Goal: Task Accomplishment & Management: Manage account settings

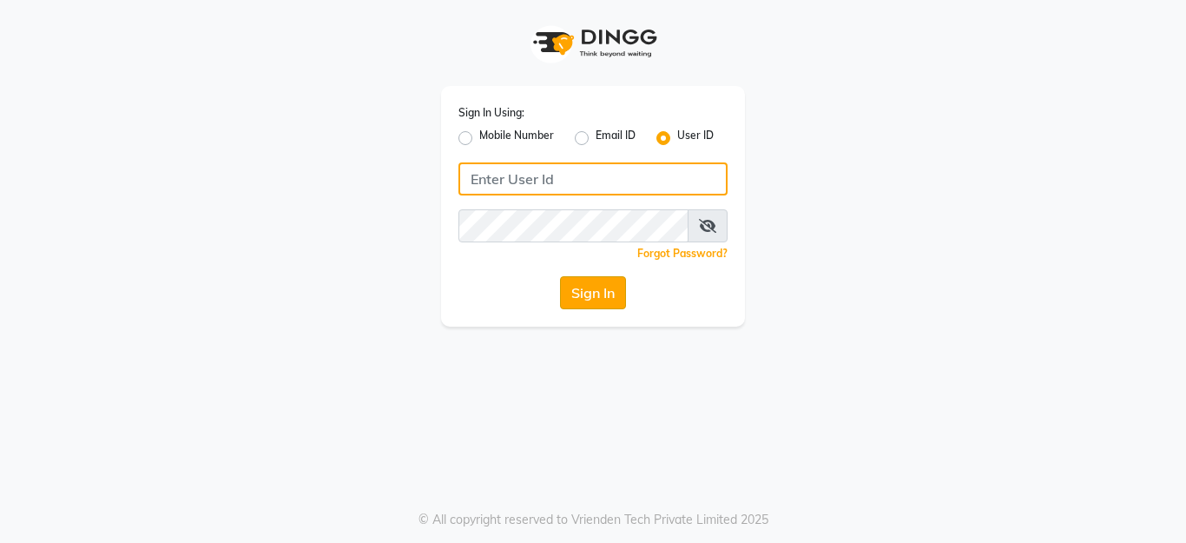
type input "ssalon"
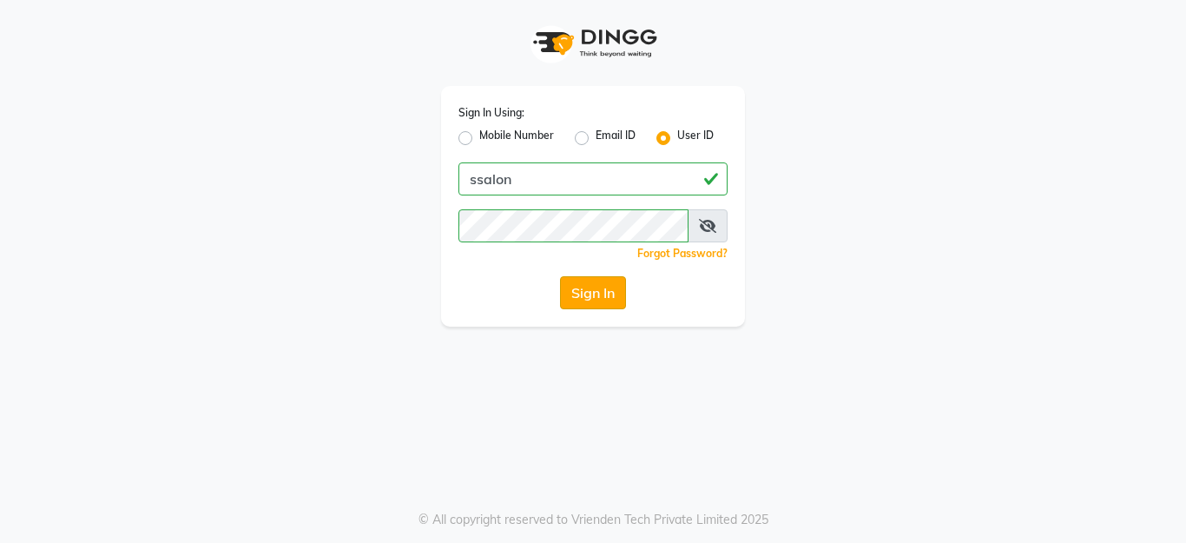
click at [605, 292] on button "Sign In" at bounding box center [593, 292] width 66 height 33
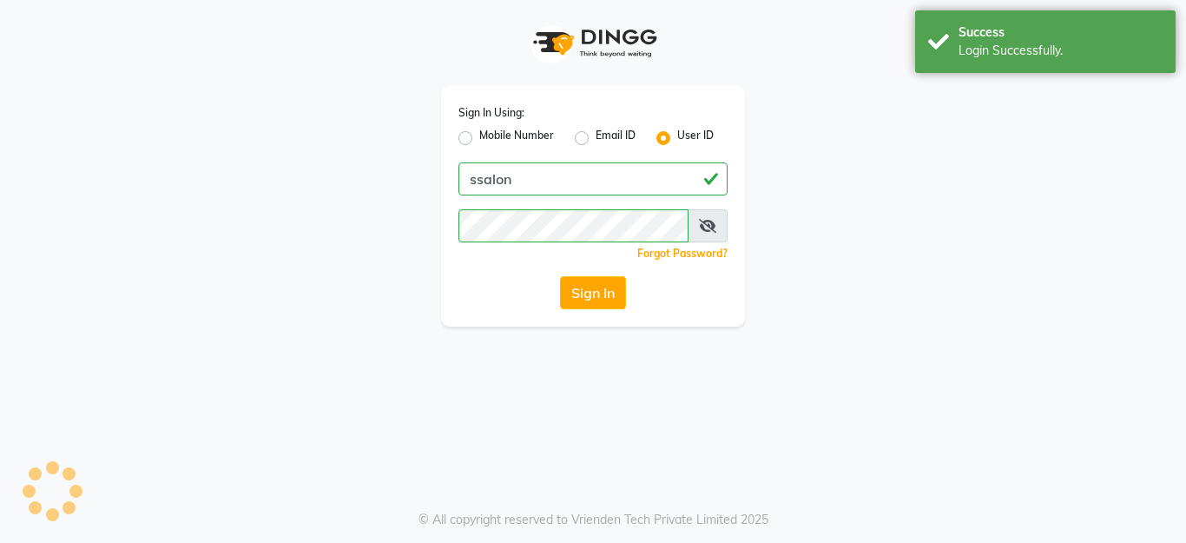
select select "service"
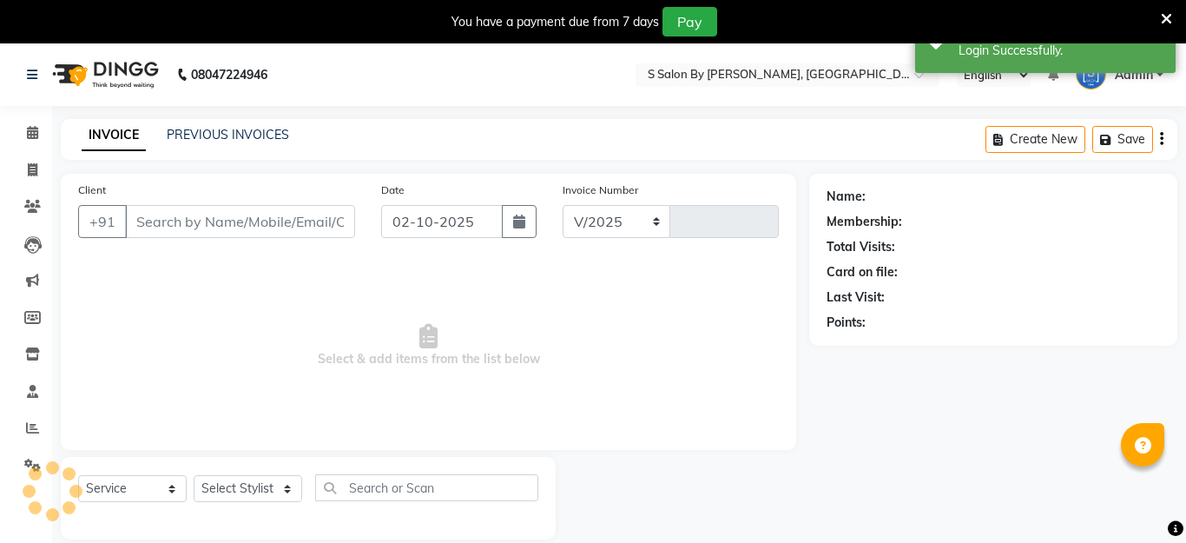
select select "en"
select select "45"
type input "1510"
type input "9545051032"
type input "[DATE]"
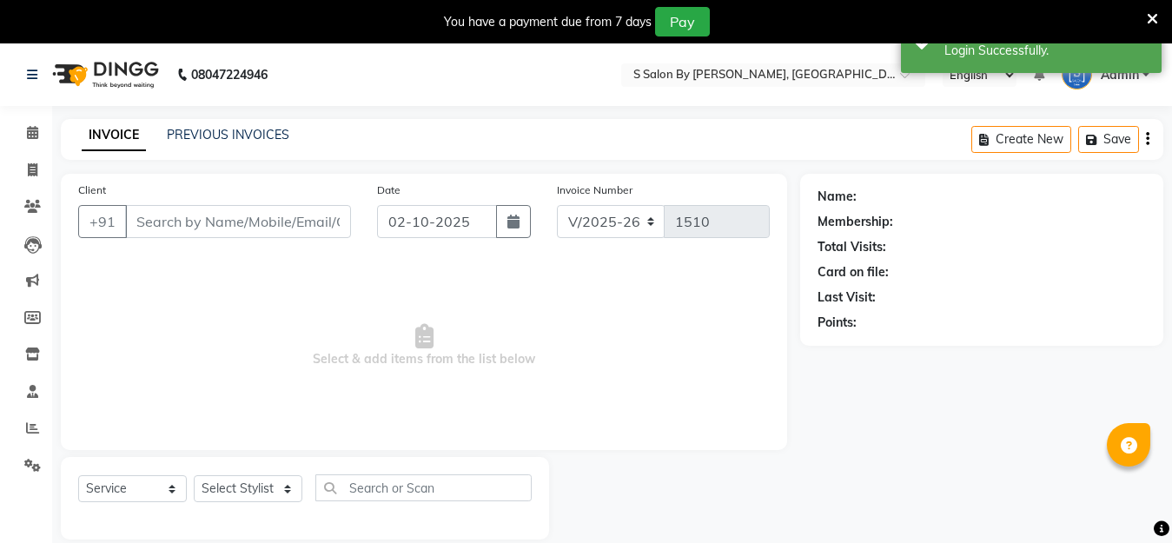
select select
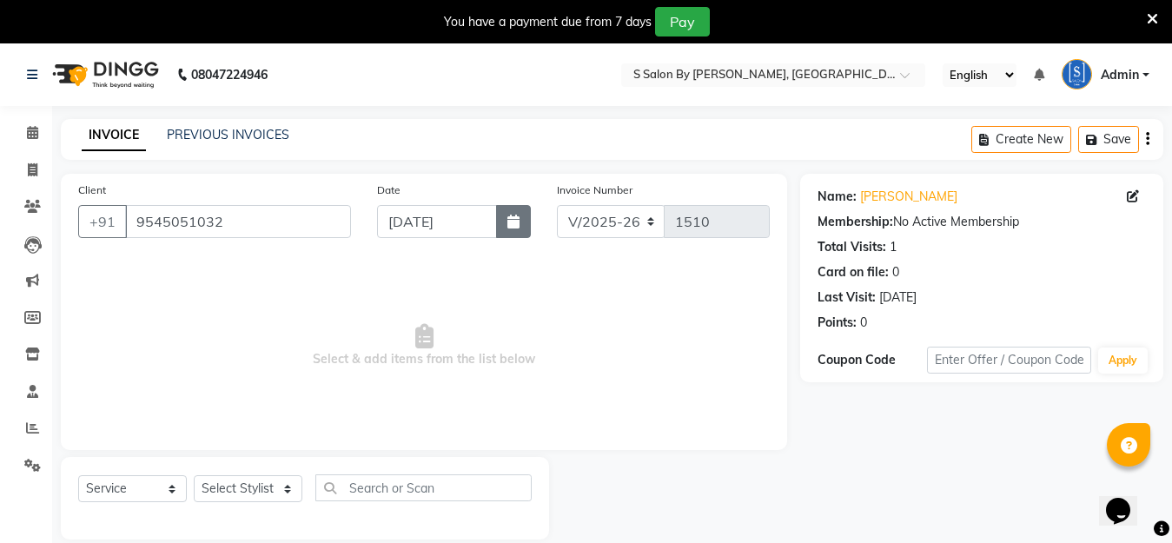
click at [513, 225] on icon "button" at bounding box center [513, 222] width 12 height 14
select select "11"
select select "2024"
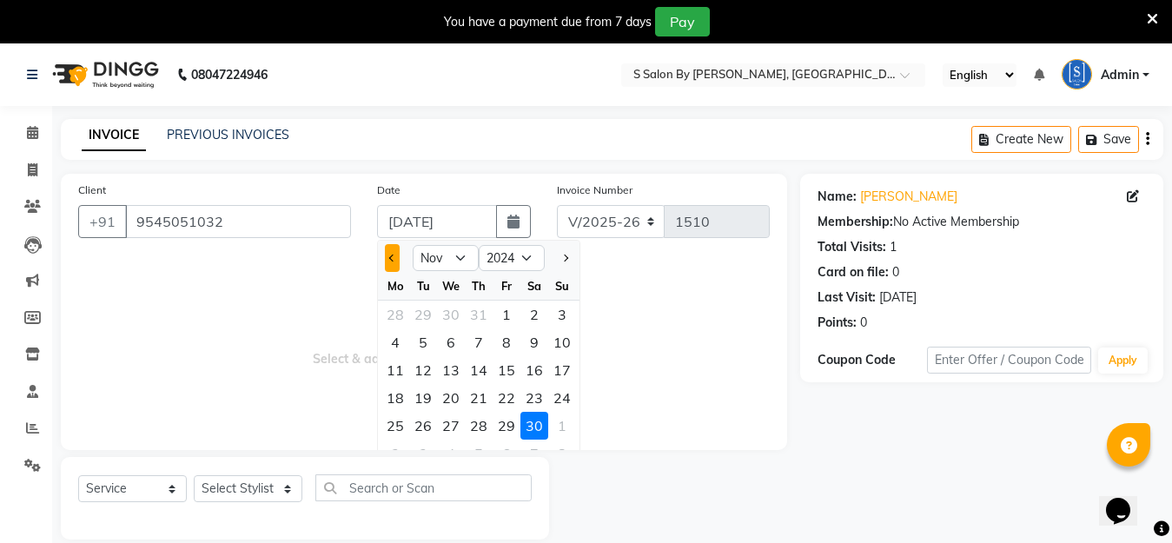
click at [390, 259] on span "Previous month" at bounding box center [392, 257] width 7 height 7
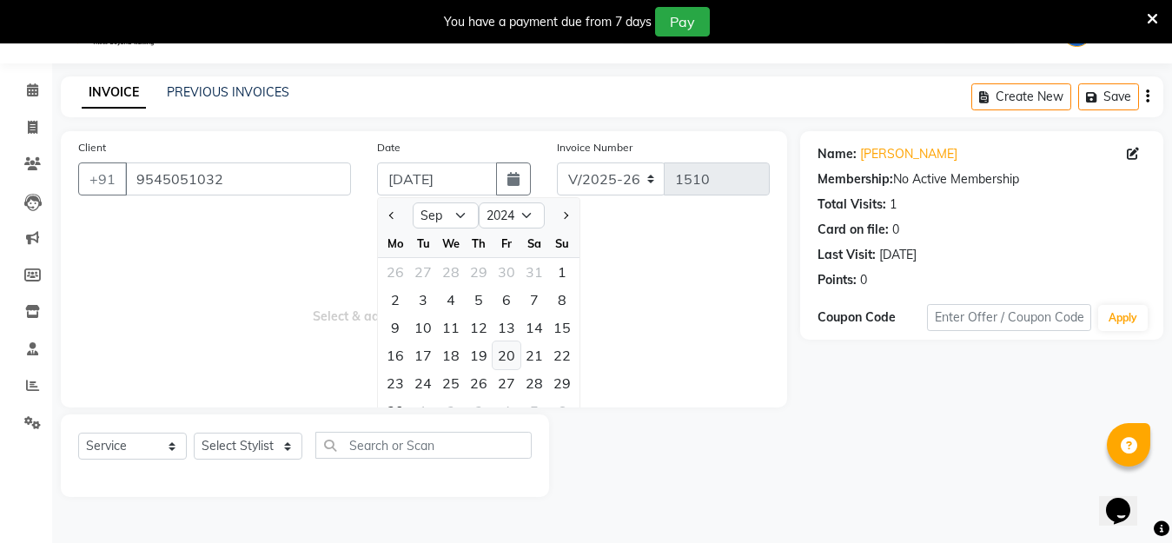
scroll to position [43, 0]
click at [525, 215] on select "2014 2015 2016 2017 2018 2019 2020 2021 2022 2023 2024 2025 2026 2027 2028 2029…" at bounding box center [512, 215] width 66 height 26
click at [398, 216] on button "Previous month" at bounding box center [392, 215] width 15 height 28
click at [453, 216] on select "Jan Feb Mar Apr May Jun [DATE] Aug Sep Oct Nov Dec" at bounding box center [446, 215] width 66 height 26
click at [413, 202] on select "Jan Feb Mar Apr May Jun Jul Aug Sep Oct Nov Dec" at bounding box center [446, 215] width 66 height 26
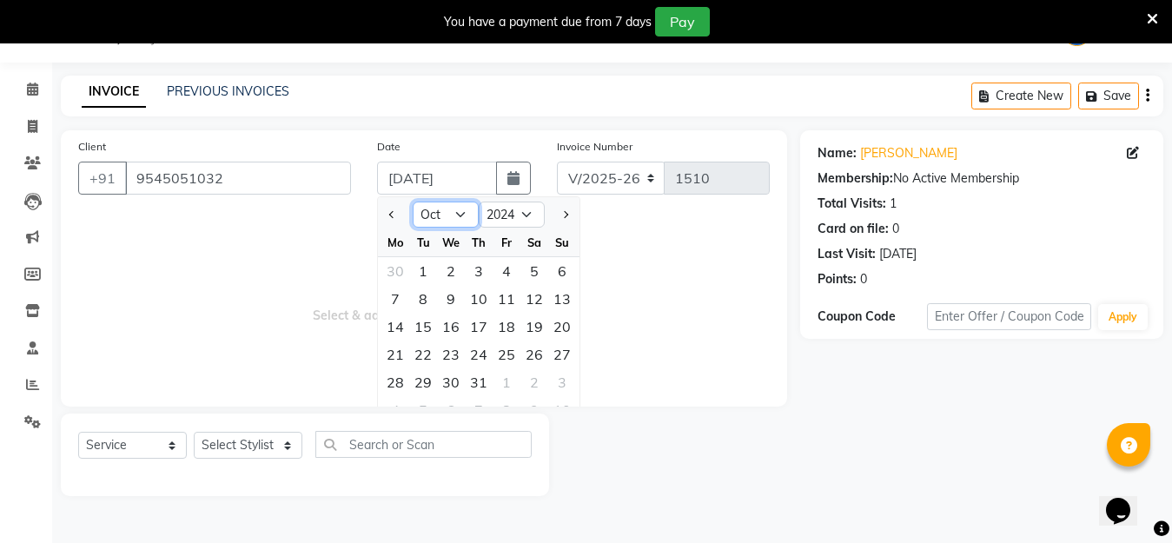
click at [462, 212] on select "Jan Feb Mar Apr May Jun Jul Aug Sep Oct Nov Dec" at bounding box center [446, 215] width 66 height 26
select select "9"
click at [413, 202] on select "Jan Feb Mar Apr May Jun Jul Aug Sep Oct Nov Dec" at bounding box center [446, 215] width 66 height 26
click at [32, 90] on icon at bounding box center [32, 89] width 11 height 13
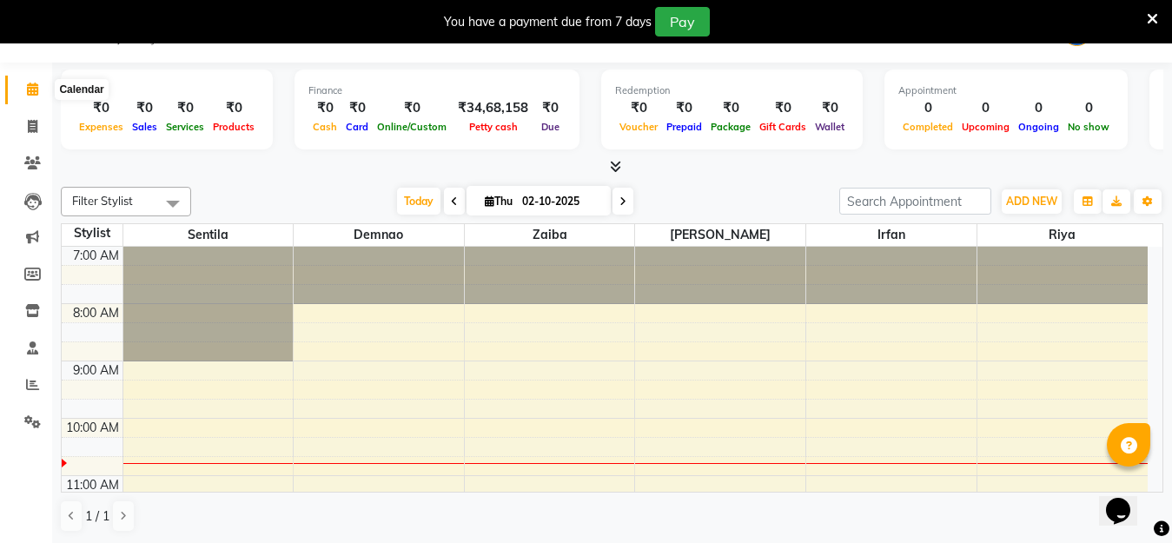
click at [33, 91] on icon at bounding box center [32, 89] width 11 height 13
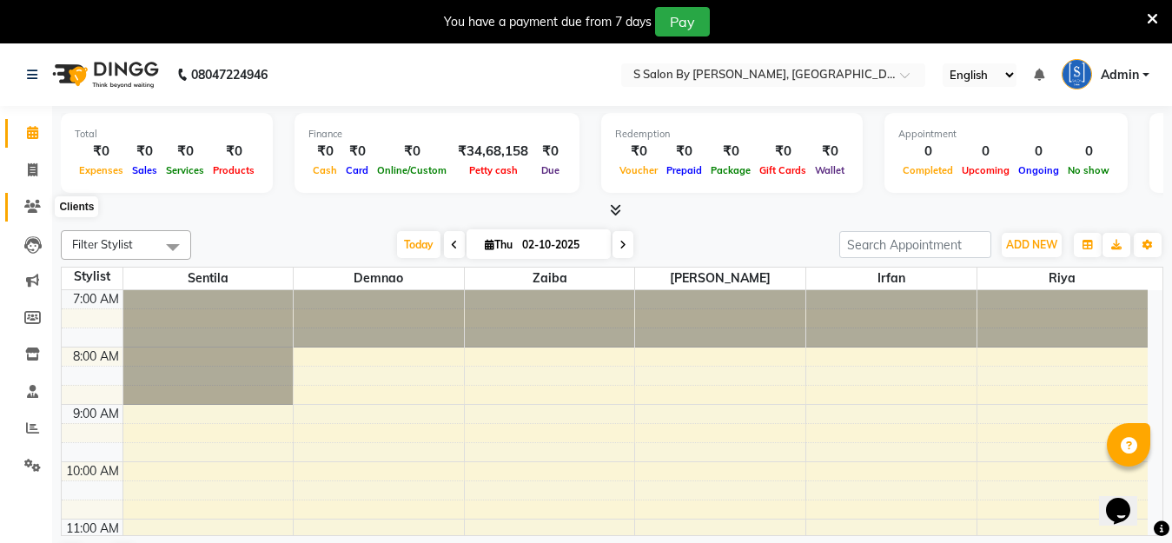
click at [34, 209] on icon at bounding box center [32, 206] width 17 height 13
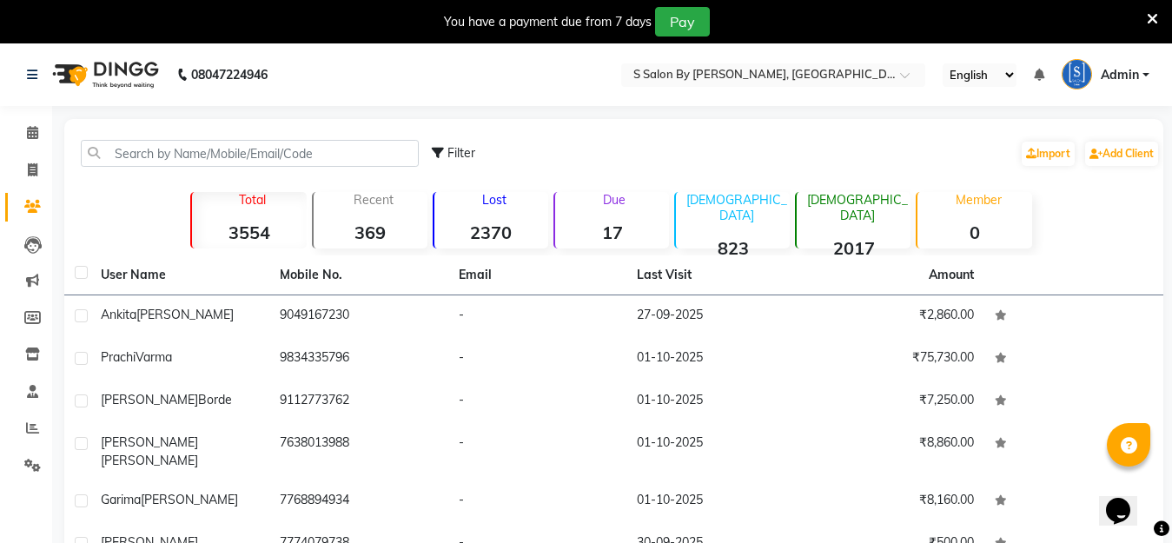
click at [303, 137] on div "Filter Import Add Client" at bounding box center [614, 153] width 1092 height 55
click at [354, 136] on div "Filter Import Add Client" at bounding box center [614, 153] width 1092 height 55
click at [355, 155] on input "text" at bounding box center [250, 153] width 338 height 27
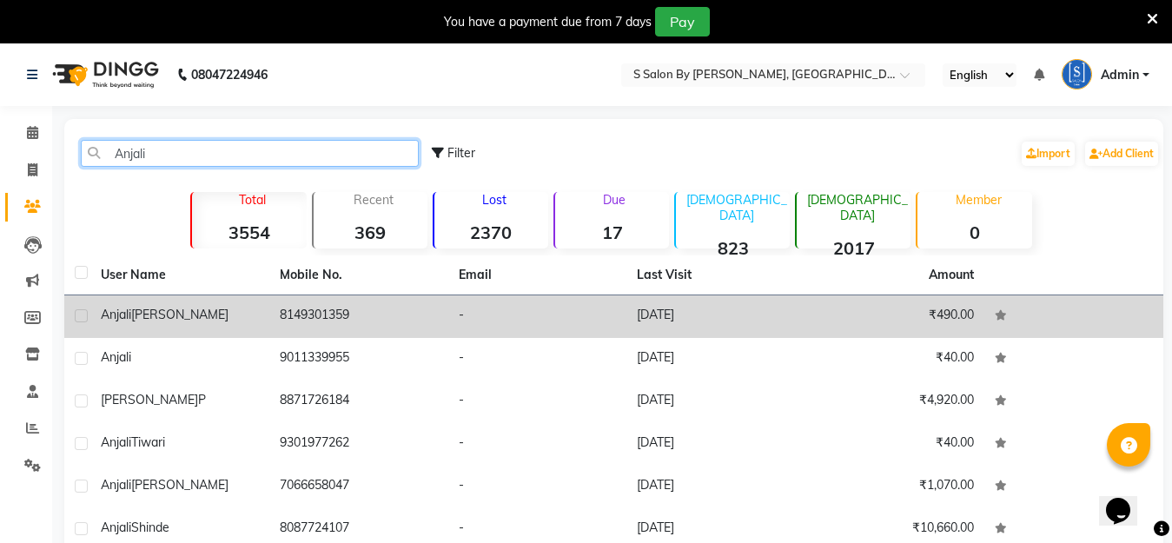
type input "Anjali"
click at [1001, 317] on icon at bounding box center [1001, 315] width 12 height 10
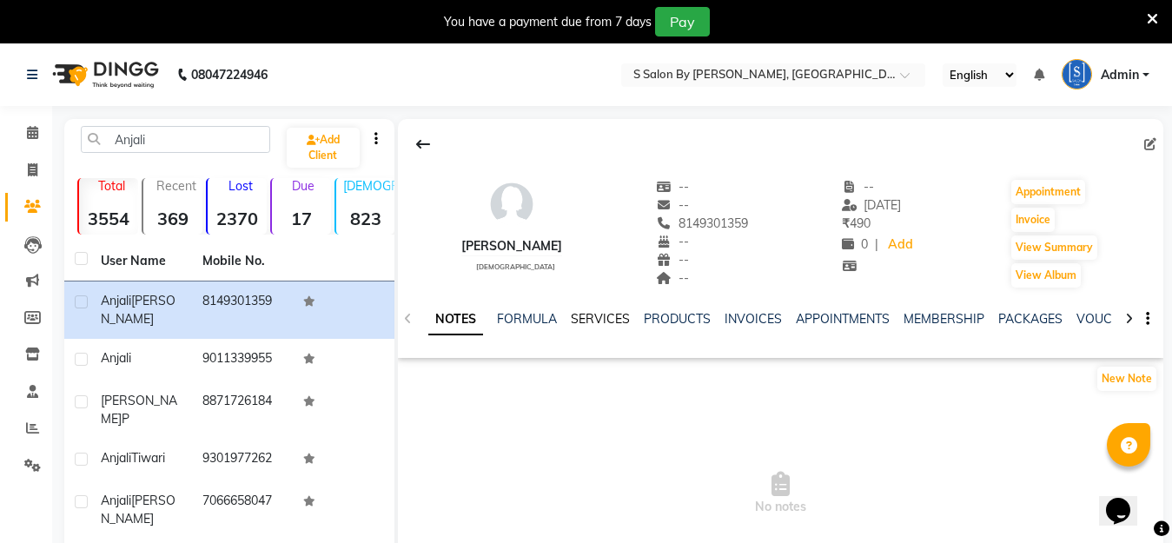
click at [592, 321] on link "SERVICES" at bounding box center [600, 319] width 59 height 16
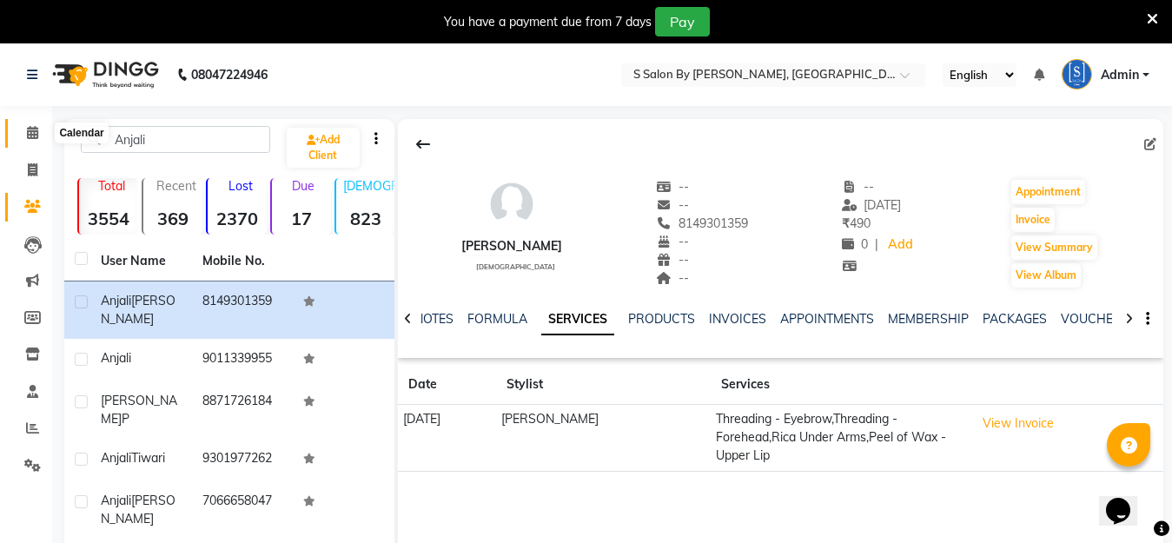
click at [28, 134] on icon at bounding box center [32, 132] width 11 height 13
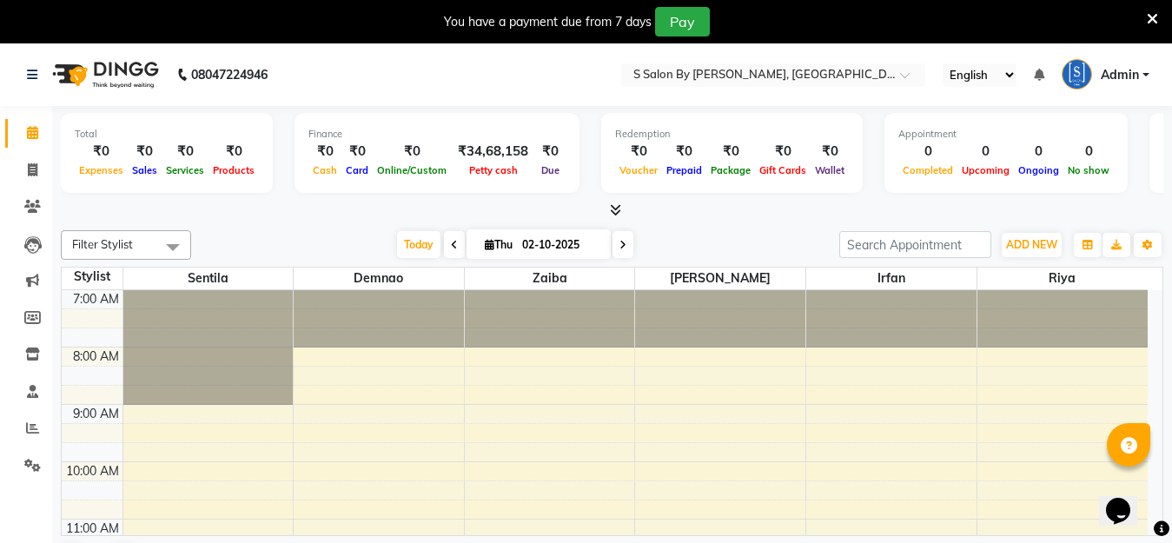
click at [490, 192] on div "Finance ₹0 Cash ₹0 Card ₹0 Online/Custom ₹34,68,158 [PERSON_NAME] cash ₹0 Due" at bounding box center [436, 153] width 285 height 80
